Goal: Navigation & Orientation: Find specific page/section

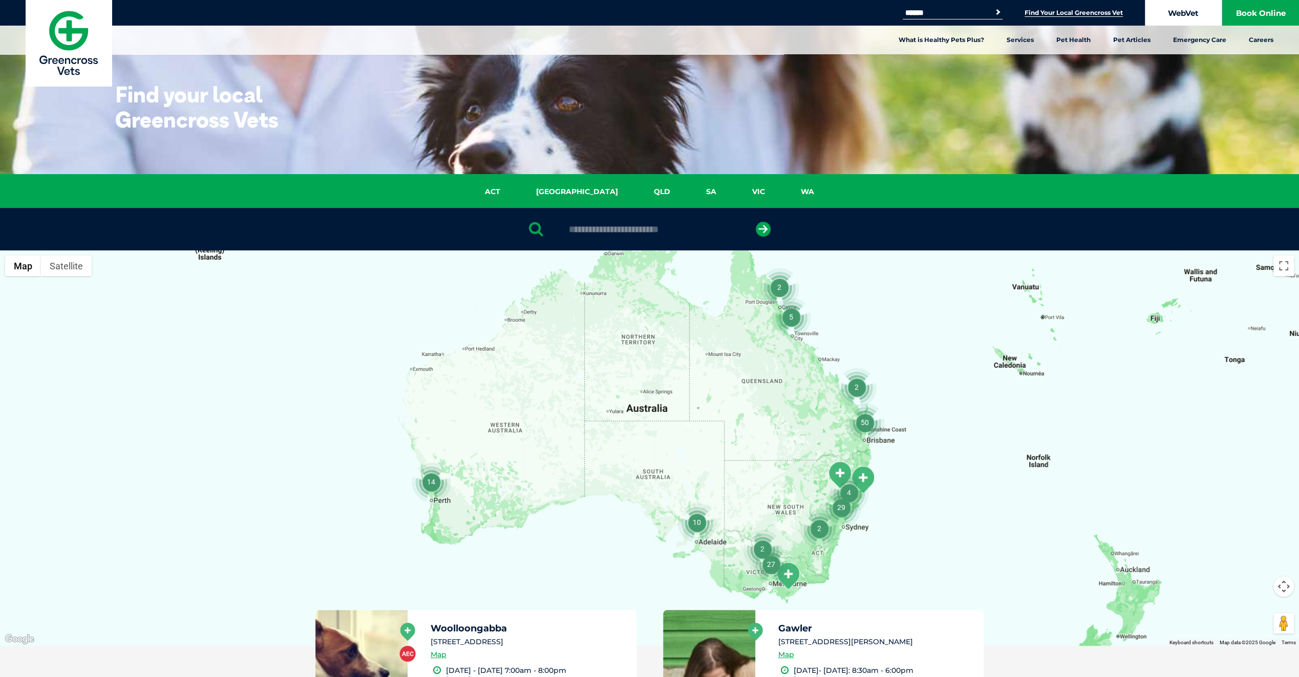
click at [1168, 10] on link "WebVet" at bounding box center [1183, 13] width 77 height 26
click at [734, 195] on link "VIC" at bounding box center [758, 192] width 49 height 12
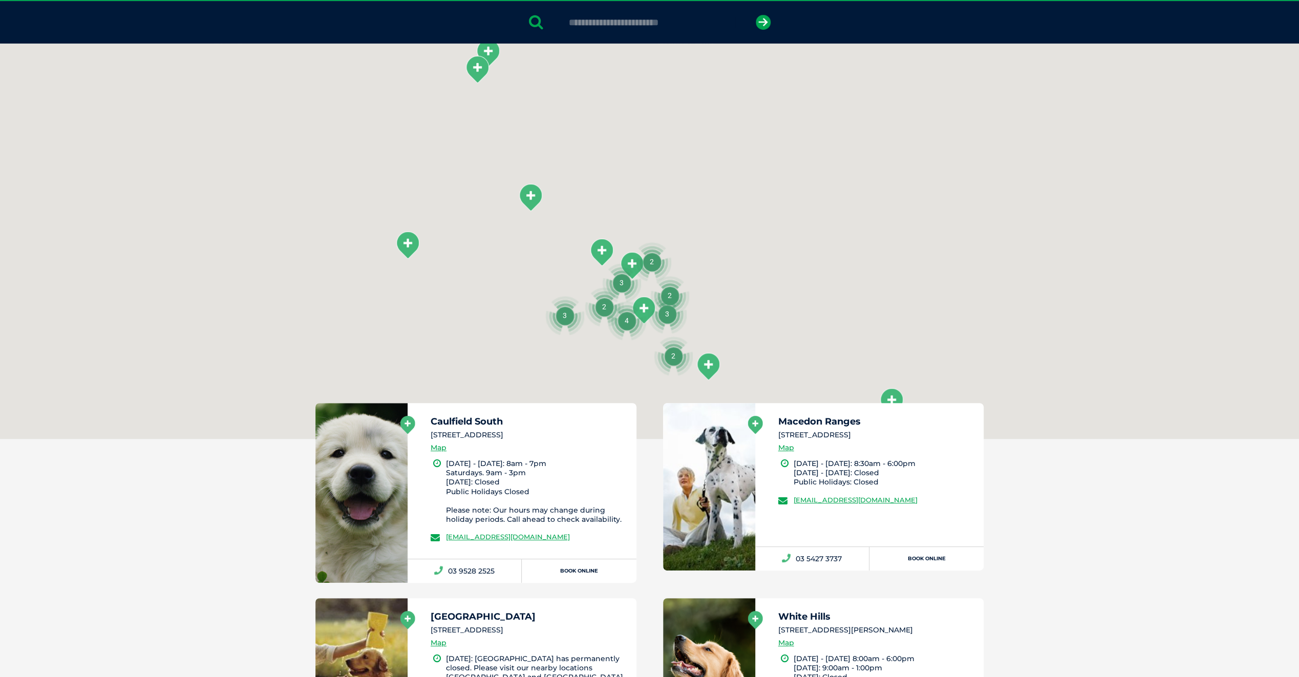
scroll to position [235, 0]
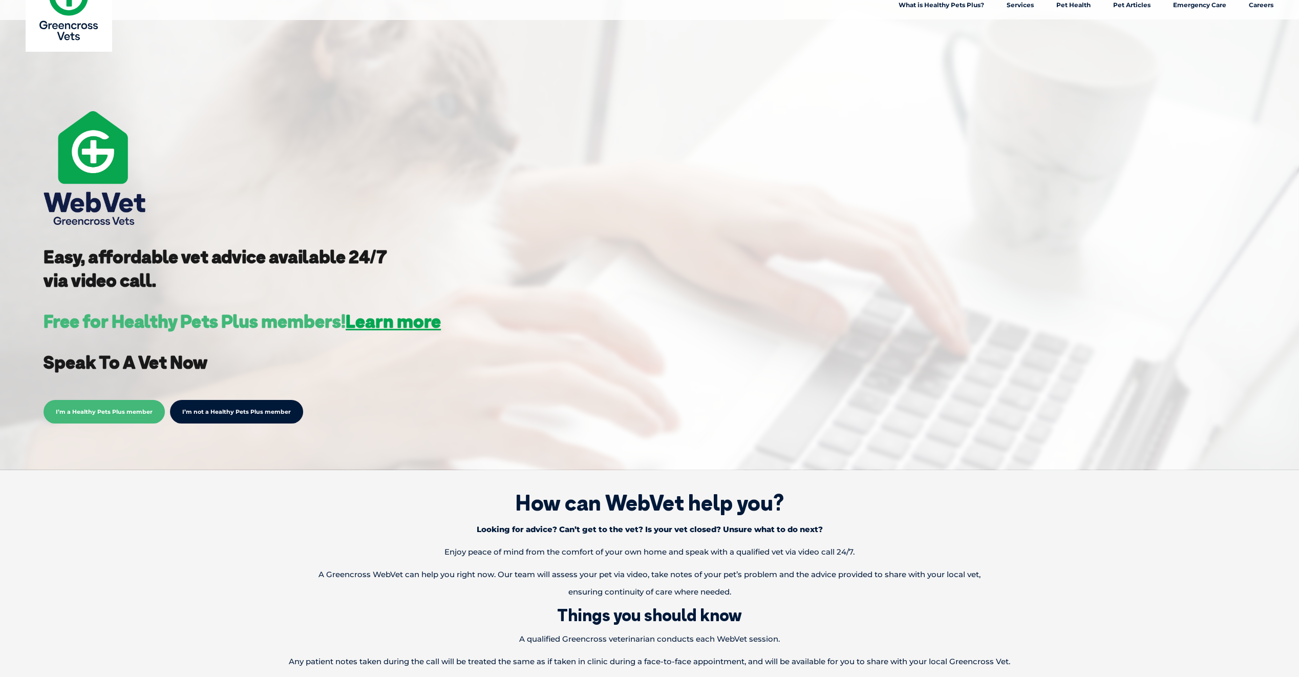
scroll to position [154, 0]
